Goal: Entertainment & Leisure: Consume media (video, audio)

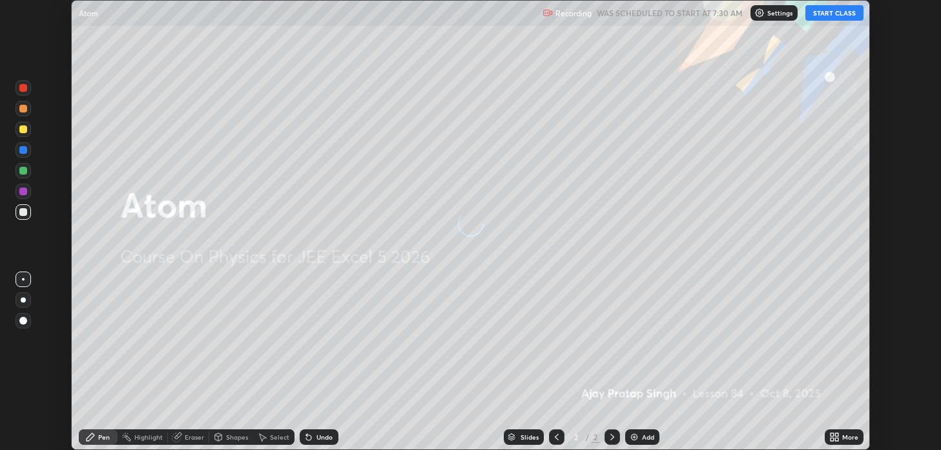
scroll to position [450, 941]
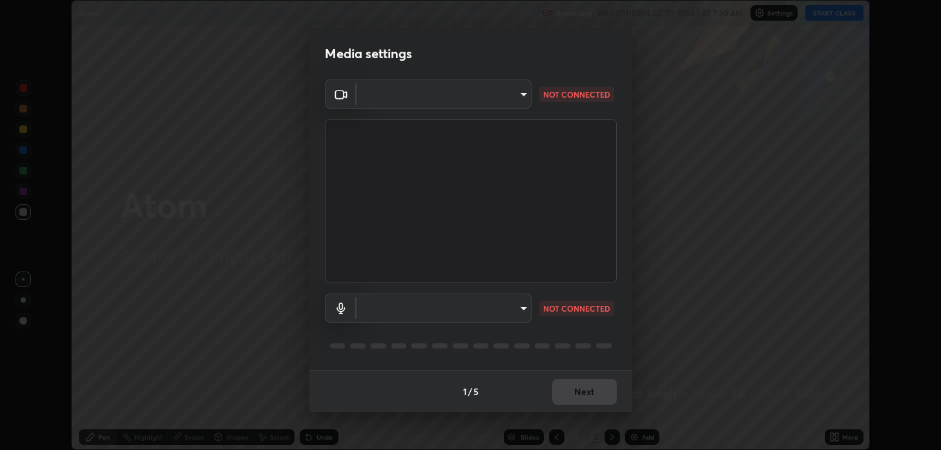
type input "2c59b190f107927fcb55c6cdfe149e37458de3dbae8a46ba74a2f9008a67dca9"
type input "communications"
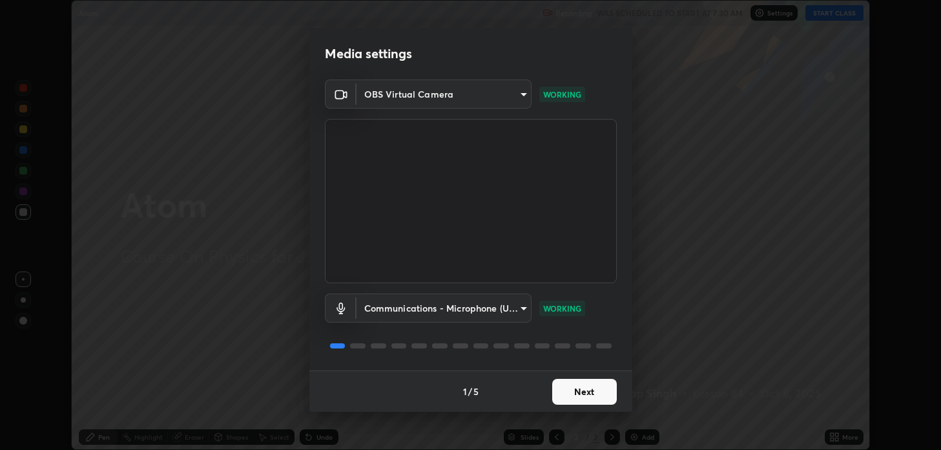
click at [572, 388] on button "Next" at bounding box center [584, 392] width 65 height 26
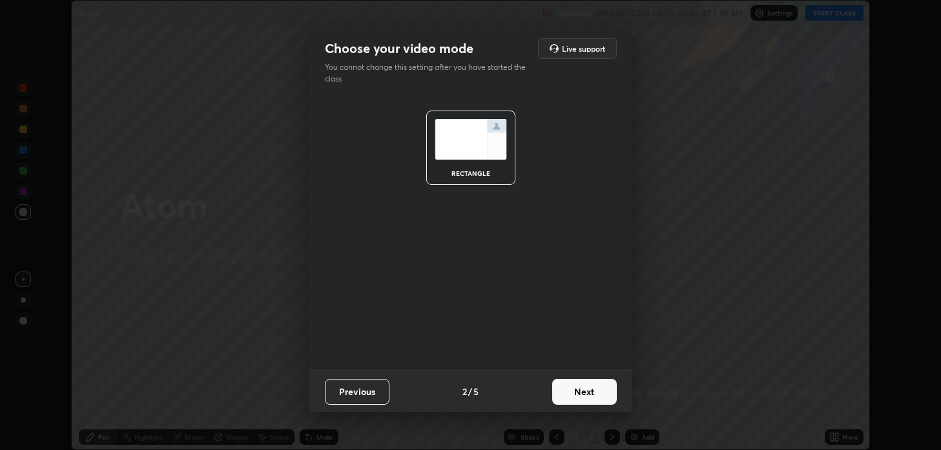
click at [576, 390] on button "Next" at bounding box center [584, 392] width 65 height 26
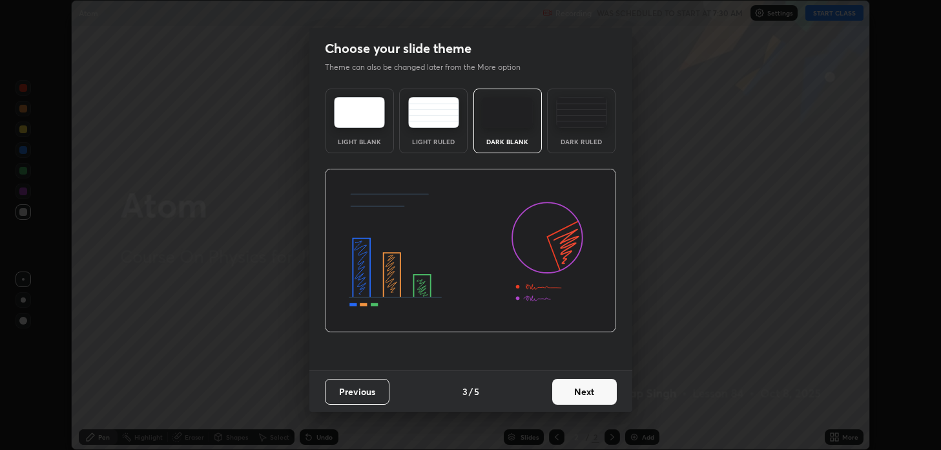
click at [583, 390] on button "Next" at bounding box center [584, 392] width 65 height 26
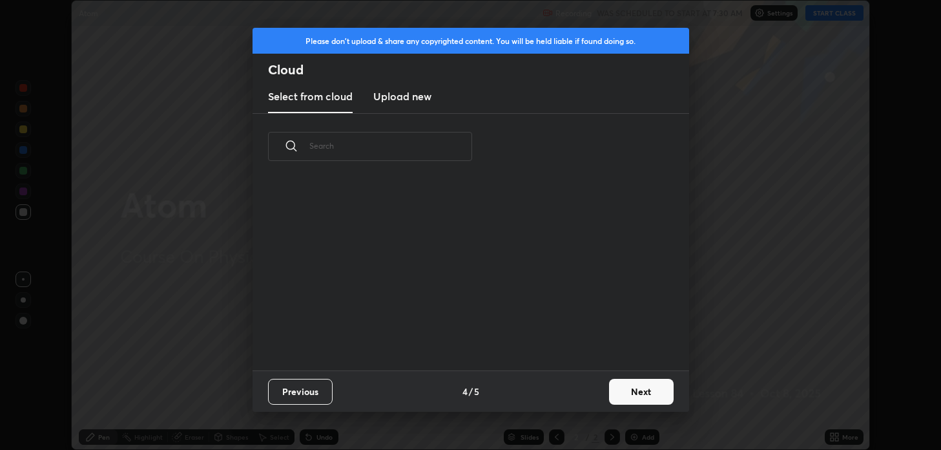
click at [619, 388] on button "Next" at bounding box center [641, 392] width 65 height 26
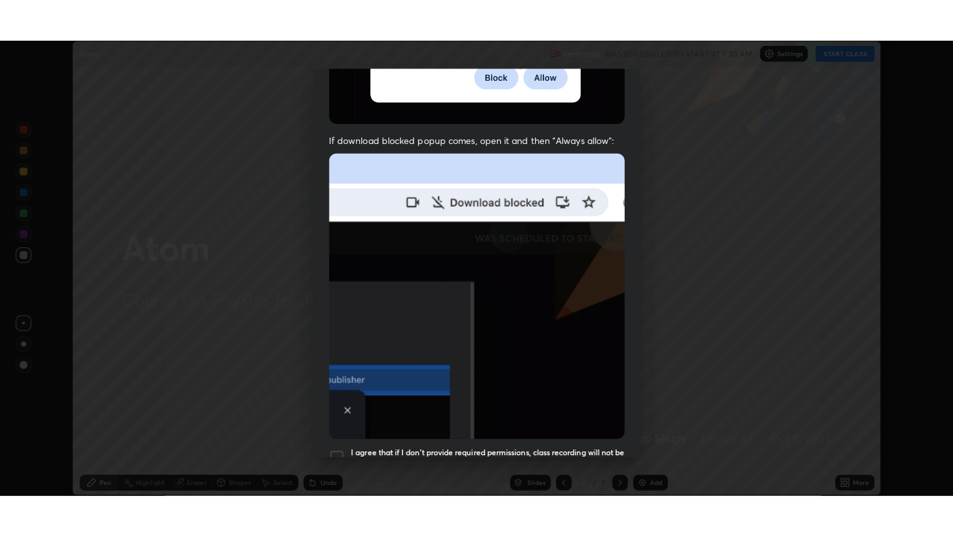
scroll to position [262, 0]
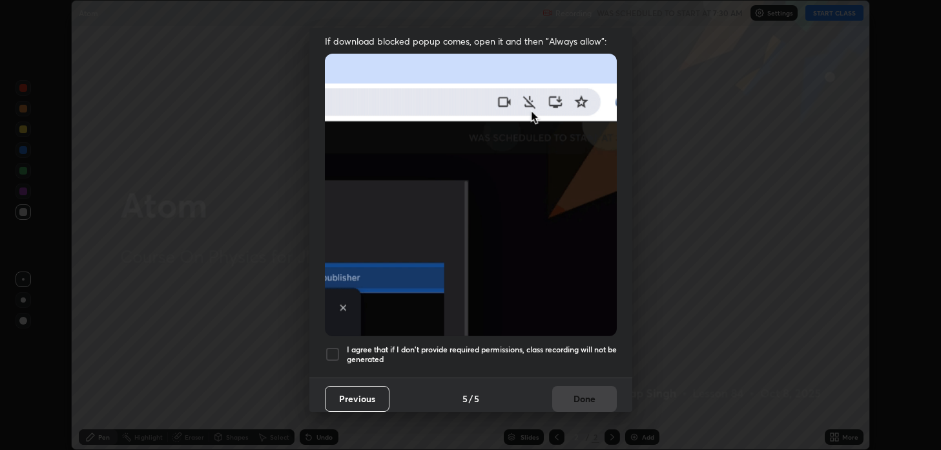
click at [329, 346] on div at bounding box center [333, 354] width 16 height 16
click at [561, 386] on button "Done" at bounding box center [584, 399] width 65 height 26
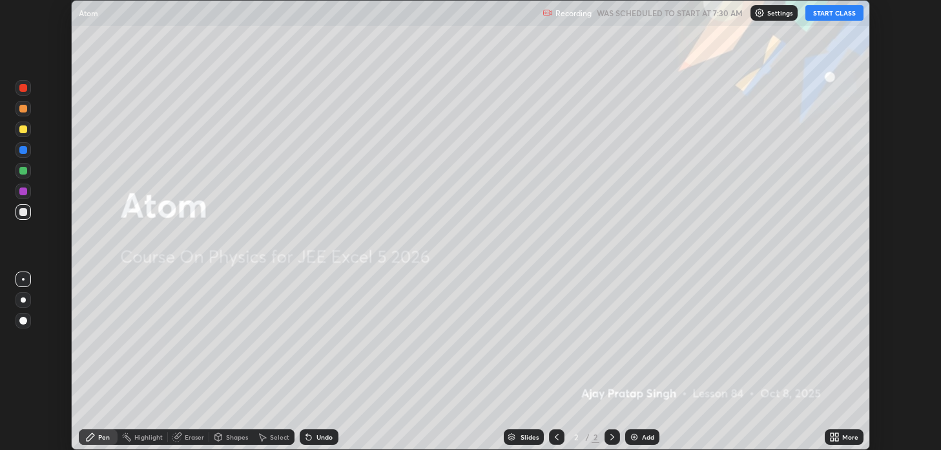
click at [823, 16] on button "START CLASS" at bounding box center [835, 13] width 58 height 16
click at [832, 434] on icon at bounding box center [832, 434] width 3 height 3
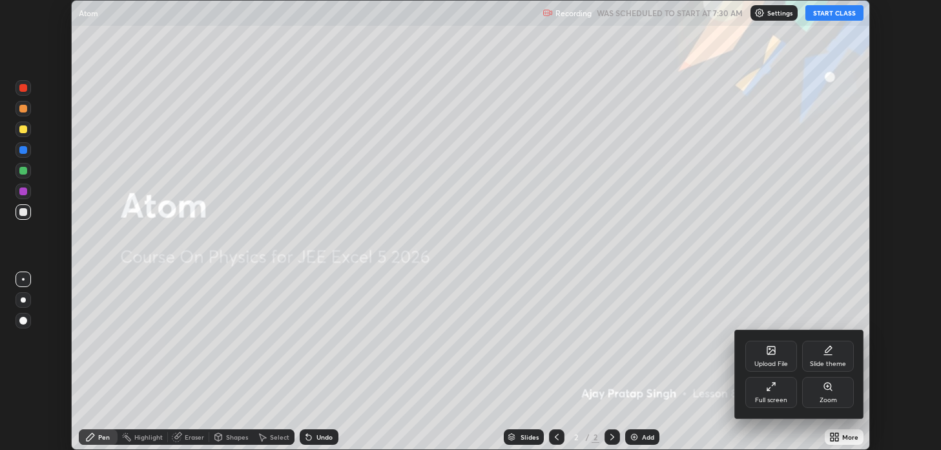
click at [764, 391] on div "Full screen" at bounding box center [772, 392] width 52 height 31
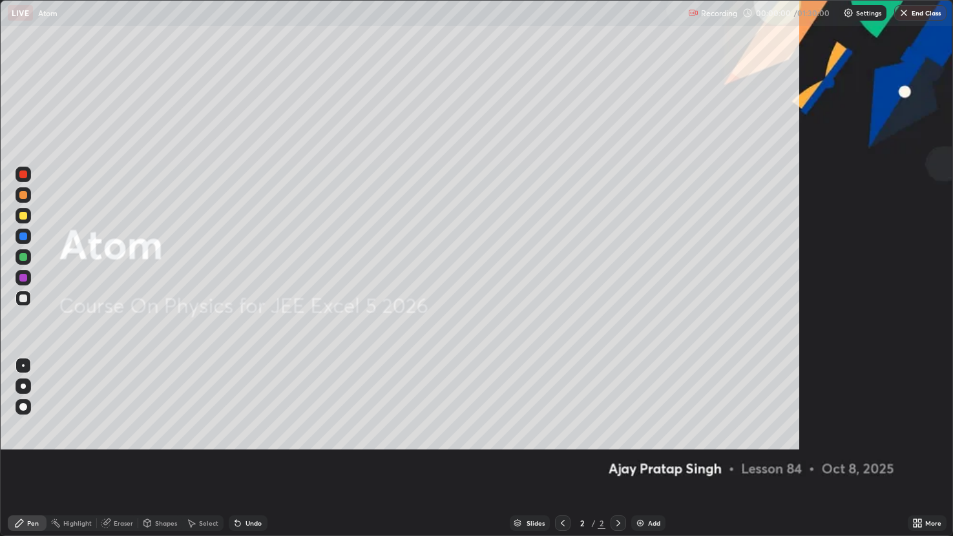
scroll to position [536, 953]
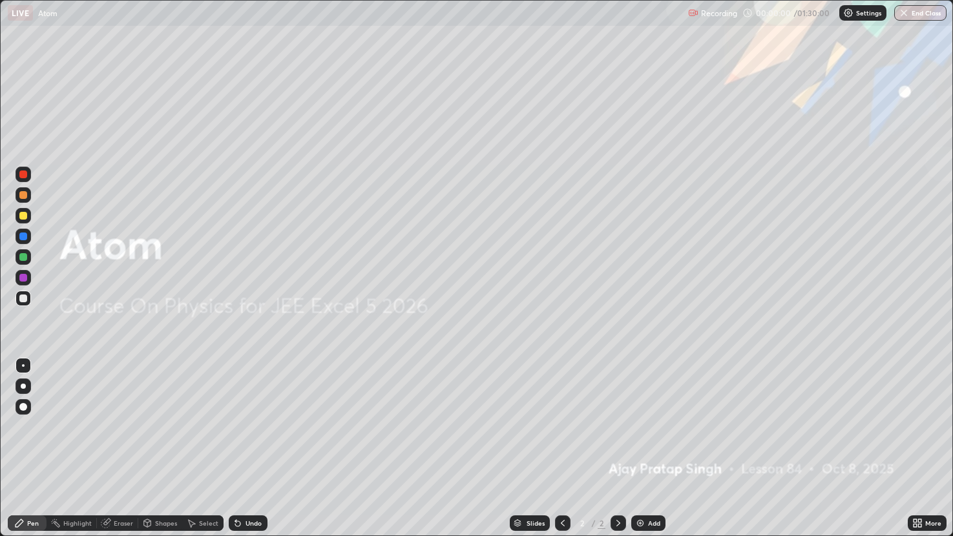
click at [650, 449] on div "Add" at bounding box center [654, 523] width 12 height 6
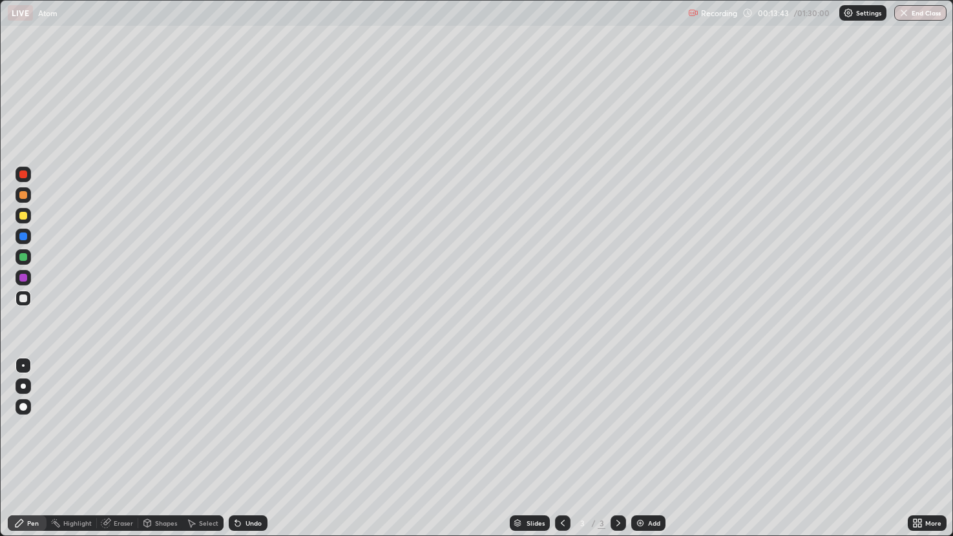
click at [171, 449] on div "Shapes" at bounding box center [166, 523] width 22 height 6
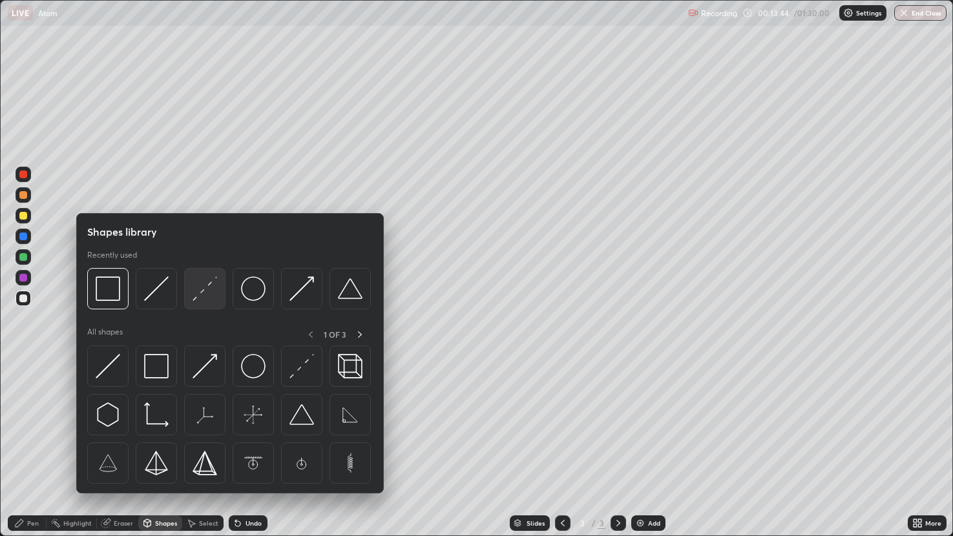
click at [197, 290] on img at bounding box center [205, 289] width 25 height 25
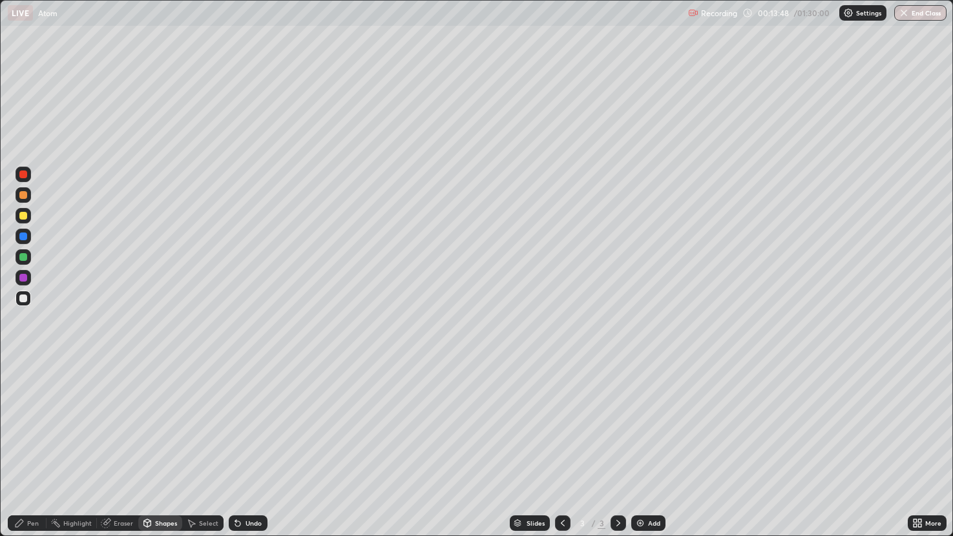
click at [170, 449] on div "Shapes" at bounding box center [166, 523] width 22 height 6
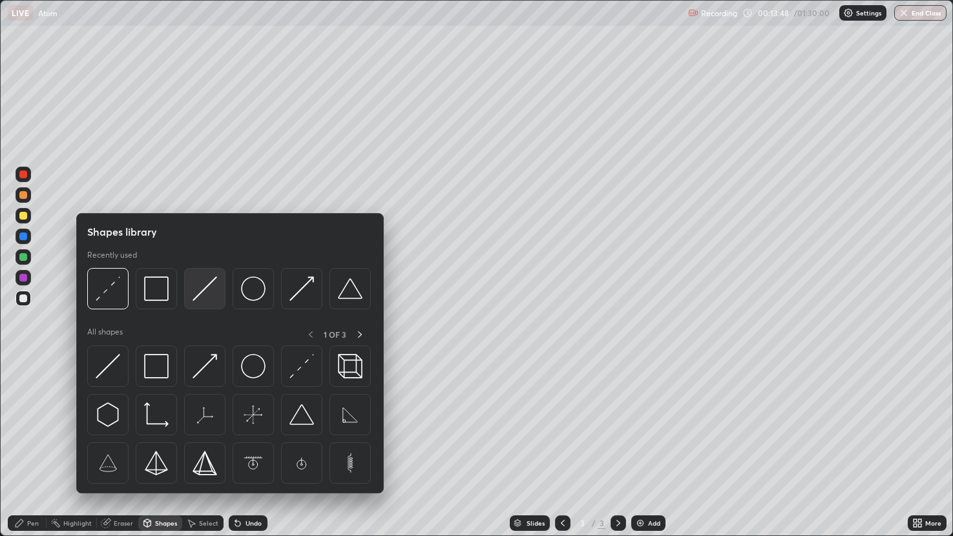
click at [203, 289] on img at bounding box center [205, 289] width 25 height 25
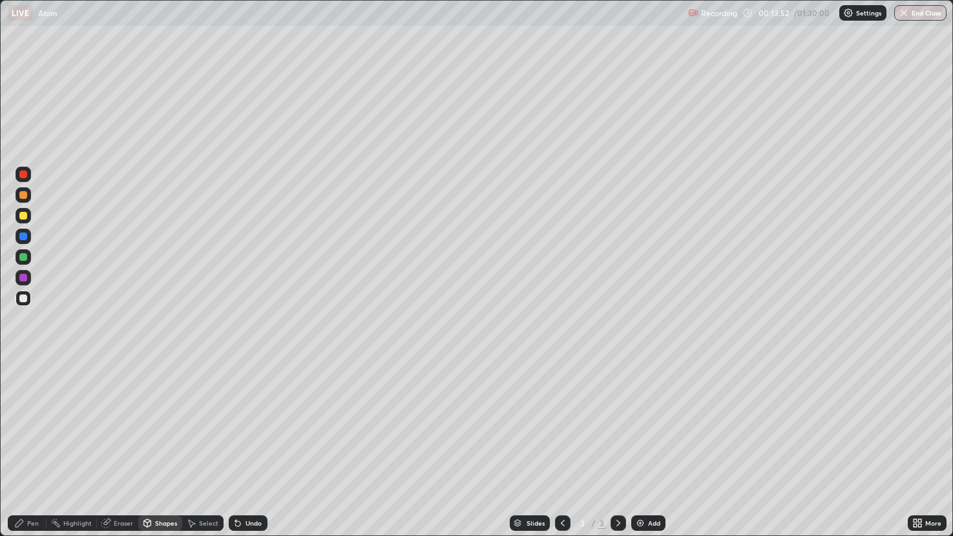
click at [159, 449] on div "Shapes" at bounding box center [166, 523] width 22 height 6
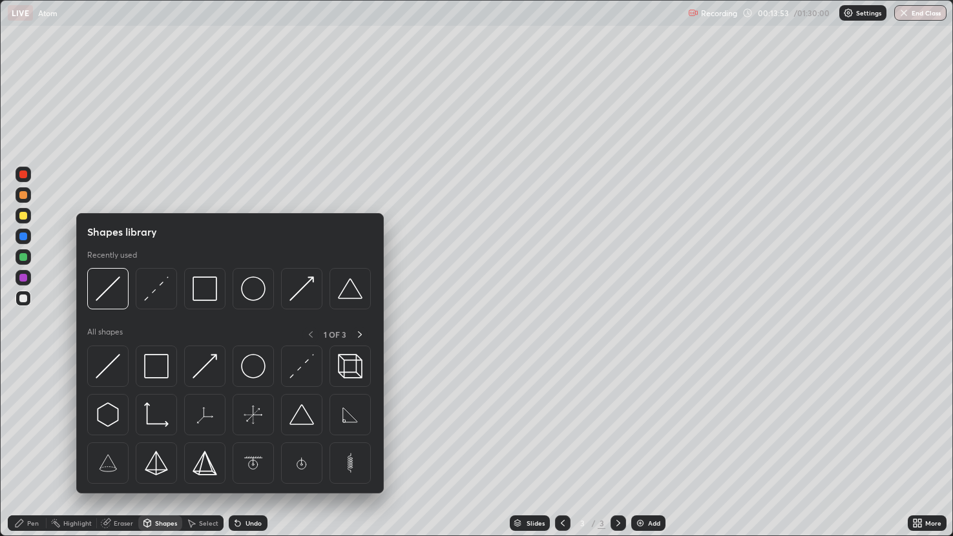
click at [30, 449] on div "Pen" at bounding box center [33, 523] width 12 height 6
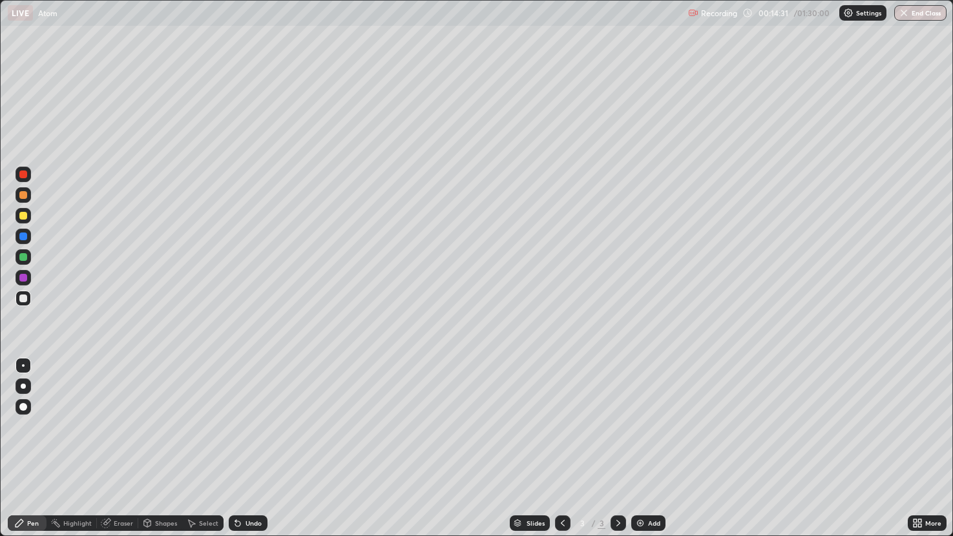
click at [30, 213] on div at bounding box center [24, 216] width 16 height 16
click at [25, 256] on div at bounding box center [23, 257] width 8 height 8
click at [23, 297] on div at bounding box center [23, 299] width 8 height 8
click at [640, 449] on img at bounding box center [640, 523] width 10 height 10
click at [643, 449] on img at bounding box center [640, 523] width 10 height 10
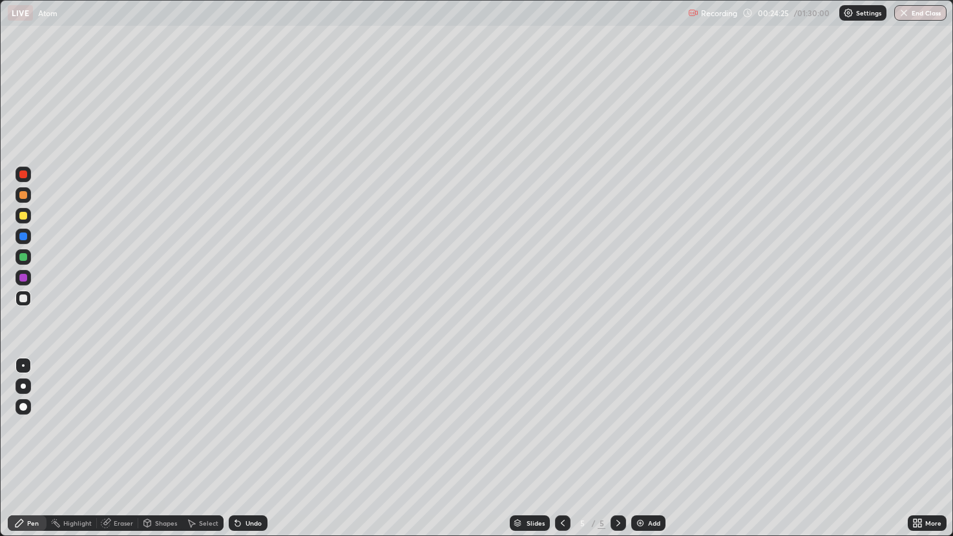
click at [168, 449] on div "Shapes" at bounding box center [166, 523] width 22 height 6
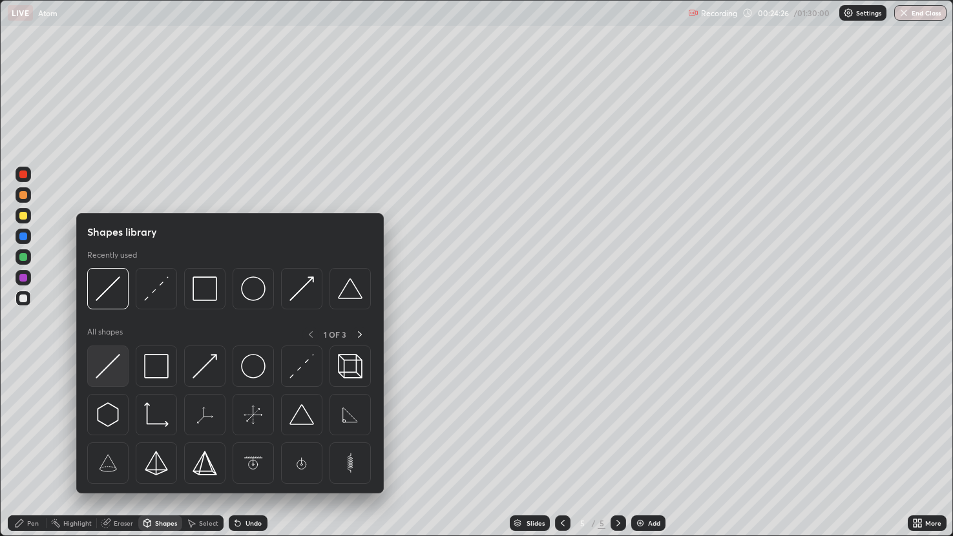
click at [116, 360] on img at bounding box center [108, 366] width 25 height 25
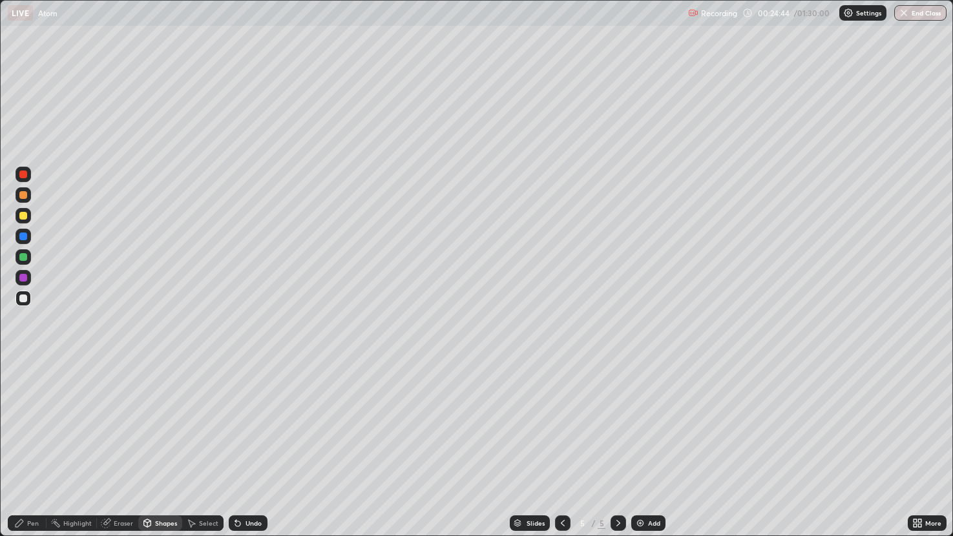
click at [37, 449] on div "Pen" at bounding box center [33, 523] width 12 height 6
click at [30, 213] on div at bounding box center [24, 216] width 16 height 16
click at [25, 255] on div at bounding box center [23, 257] width 8 height 8
click at [639, 449] on img at bounding box center [640, 523] width 10 height 10
click at [168, 449] on div "Shapes" at bounding box center [166, 523] width 22 height 6
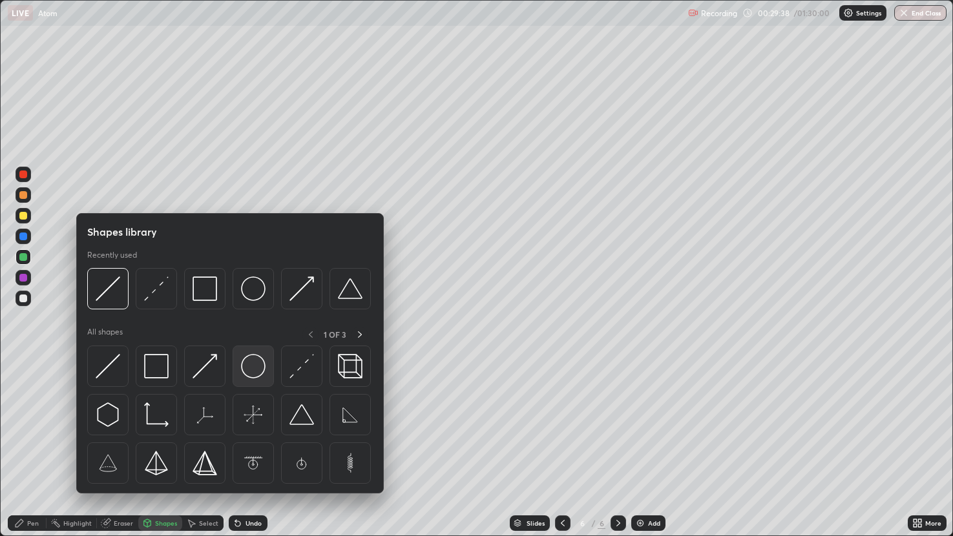
click at [256, 365] on img at bounding box center [253, 366] width 25 height 25
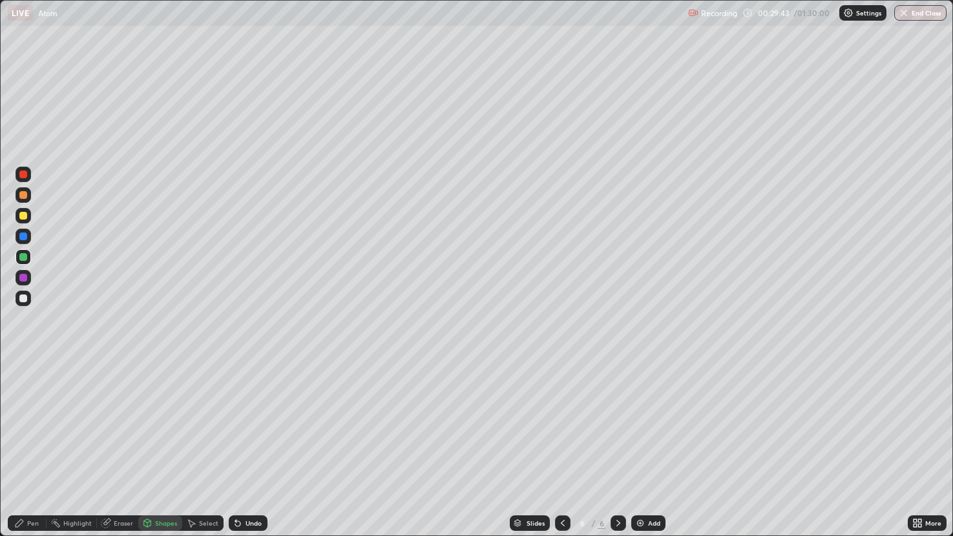
click at [162, 449] on div "Shapes" at bounding box center [166, 523] width 22 height 6
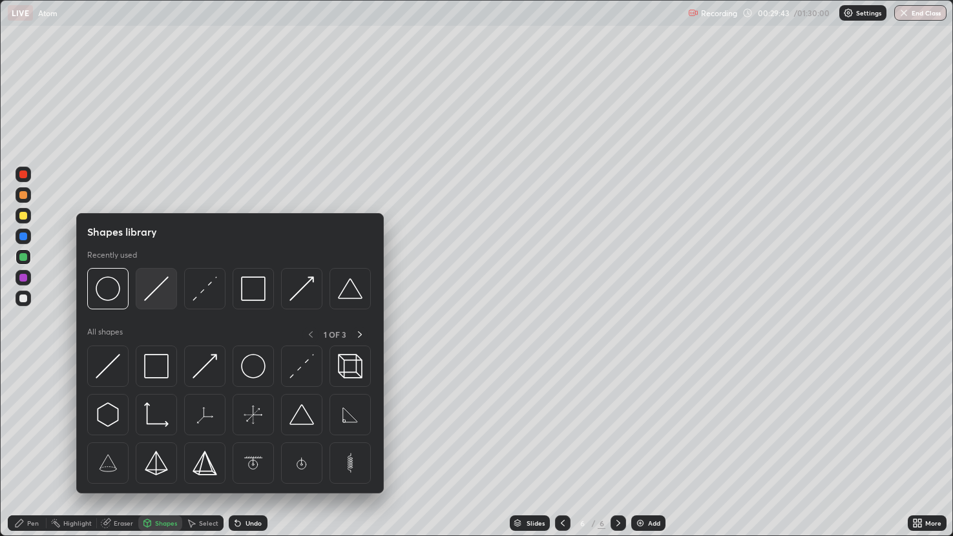
click at [160, 283] on img at bounding box center [156, 289] width 25 height 25
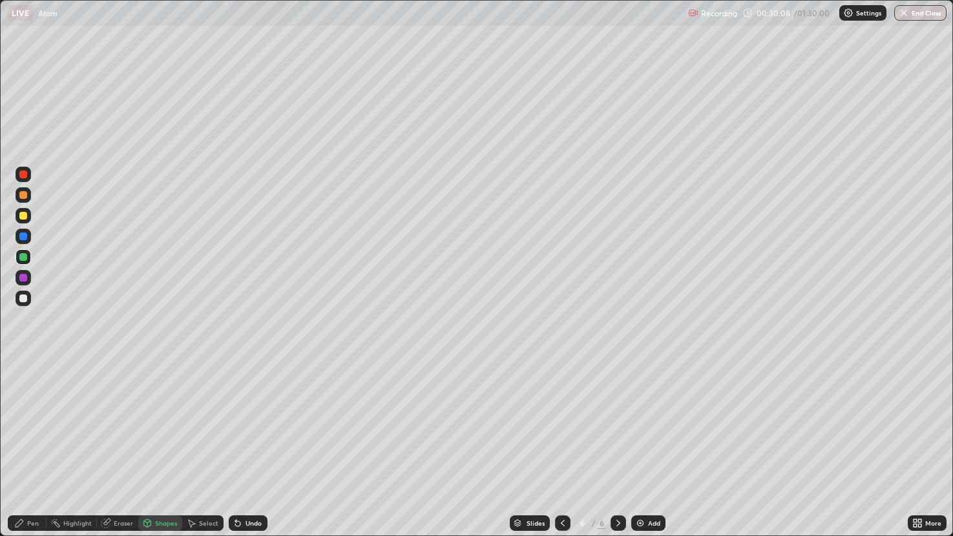
click at [22, 298] on div at bounding box center [23, 299] width 8 height 8
click at [33, 449] on div "Pen" at bounding box center [33, 523] width 12 height 6
click at [162, 449] on div "Shapes" at bounding box center [166, 523] width 22 height 6
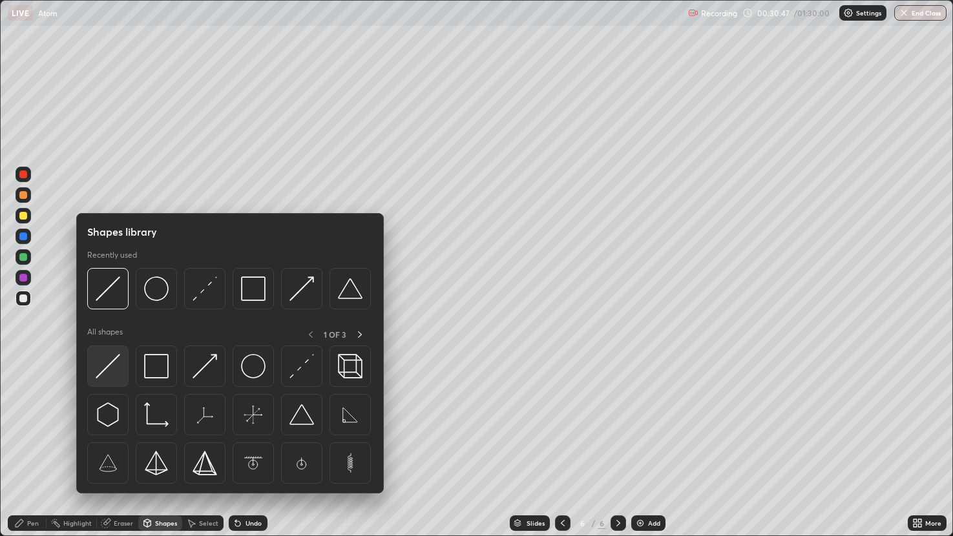
click at [111, 364] on img at bounding box center [108, 366] width 25 height 25
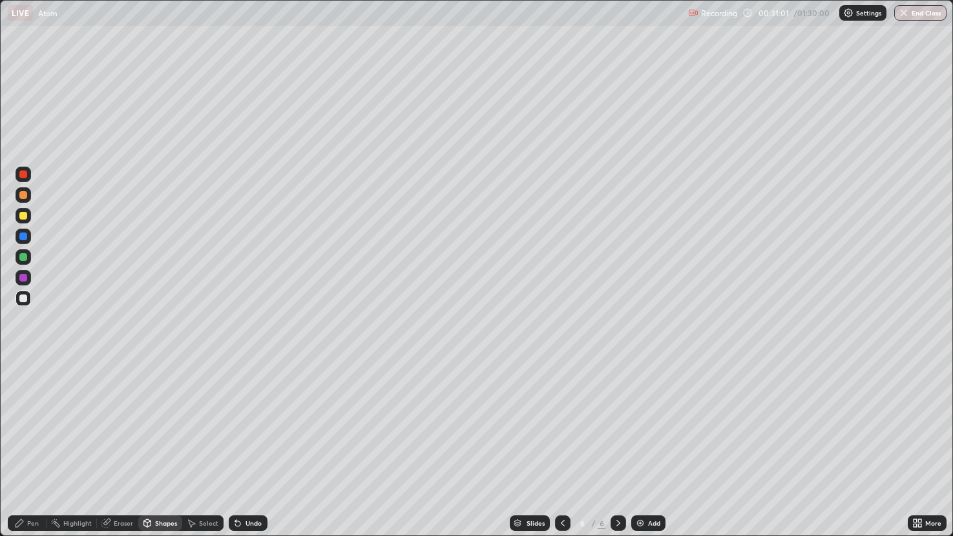
click at [41, 449] on div "Pen" at bounding box center [27, 524] width 39 height 16
click at [165, 449] on div "Shapes" at bounding box center [160, 524] width 44 height 16
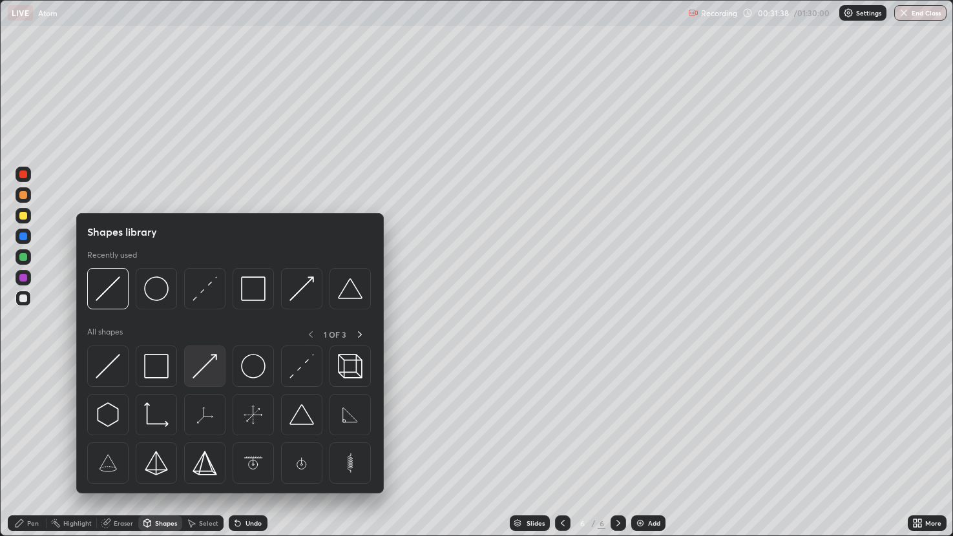
click at [213, 360] on img at bounding box center [205, 366] width 25 height 25
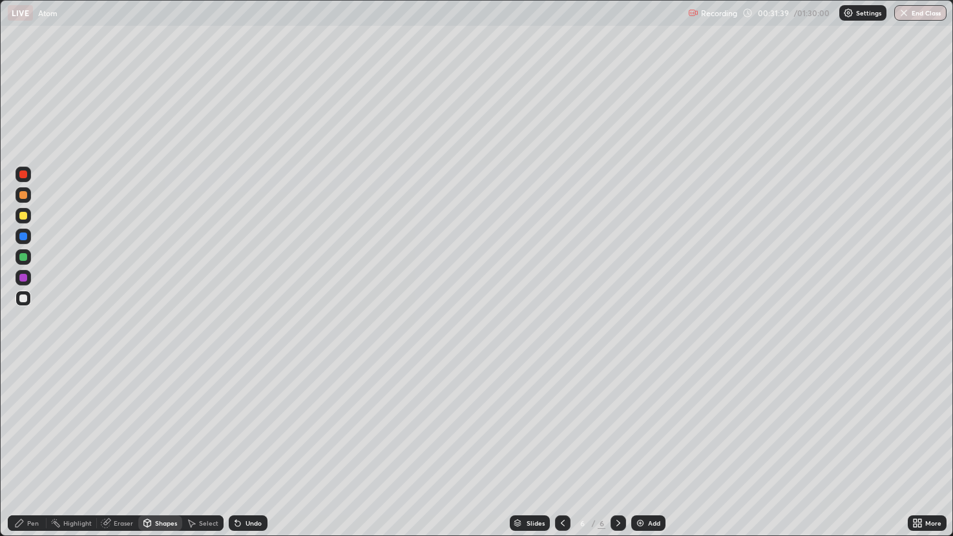
click at [26, 214] on div at bounding box center [23, 216] width 8 height 8
click at [35, 449] on div "Pen" at bounding box center [33, 523] width 12 height 6
